Goal: Information Seeking & Learning: Learn about a topic

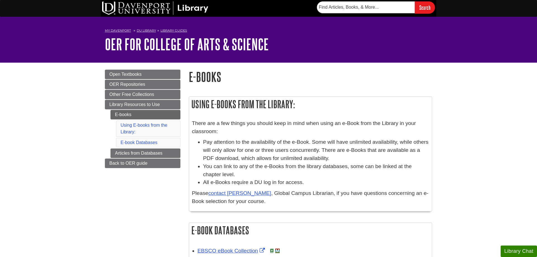
scroll to position [57, 0]
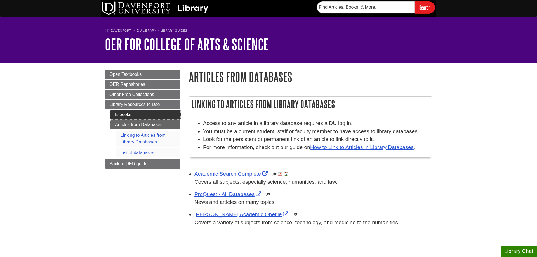
click at [126, 116] on link "E-books" at bounding box center [146, 115] width 70 height 10
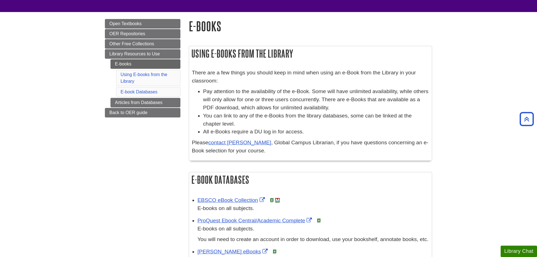
scroll to position [29, 0]
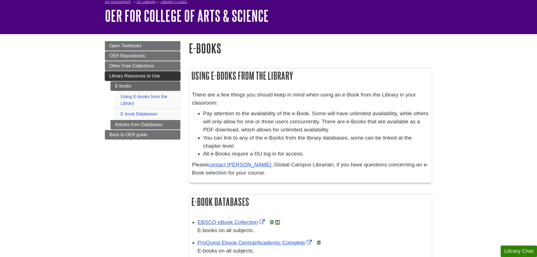
click at [107, 74] on link "Library Resources to Use" at bounding box center [143, 76] width 76 height 10
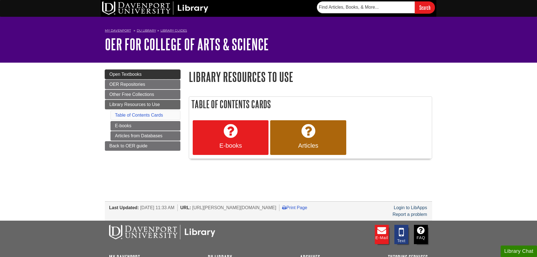
click at [160, 77] on link "Open Textbooks" at bounding box center [143, 75] width 76 height 10
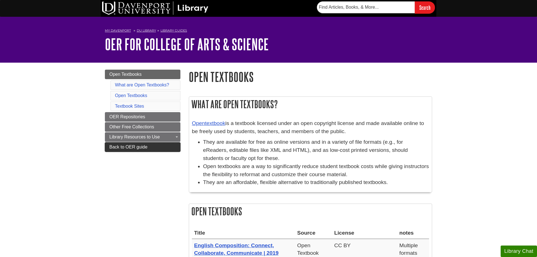
click at [154, 145] on link "Back to OER guide" at bounding box center [143, 147] width 76 height 10
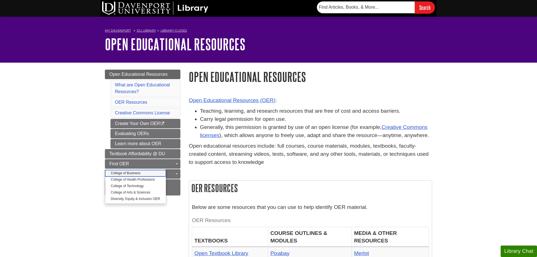
click at [130, 173] on link "College of Business" at bounding box center [135, 173] width 61 height 6
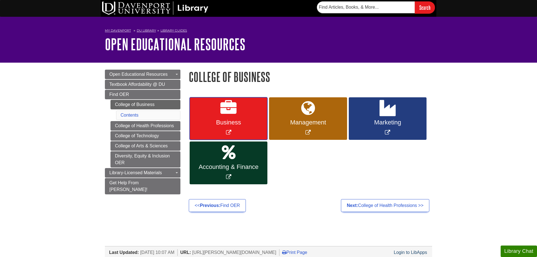
click at [239, 116] on link "Business" at bounding box center [229, 118] width 78 height 43
click at [83, 86] on body "Skip to Main Content Search My Davenport DU Library Library Guides Open Educati…" at bounding box center [268, 181] width 537 height 363
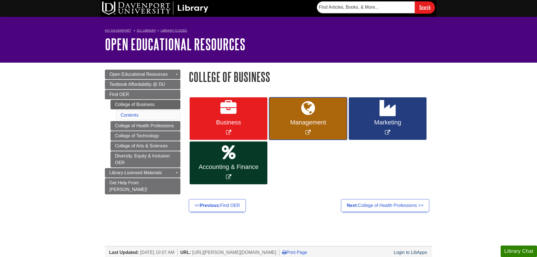
click at [298, 127] on link "Management" at bounding box center [308, 118] width 78 height 43
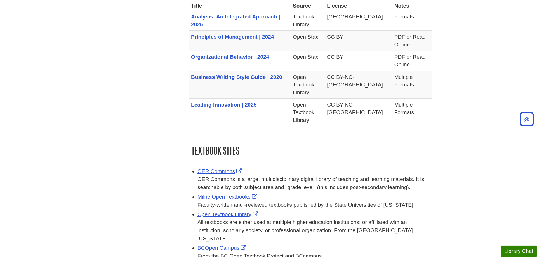
scroll to position [628, 0]
